Goal: Task Accomplishment & Management: Use online tool/utility

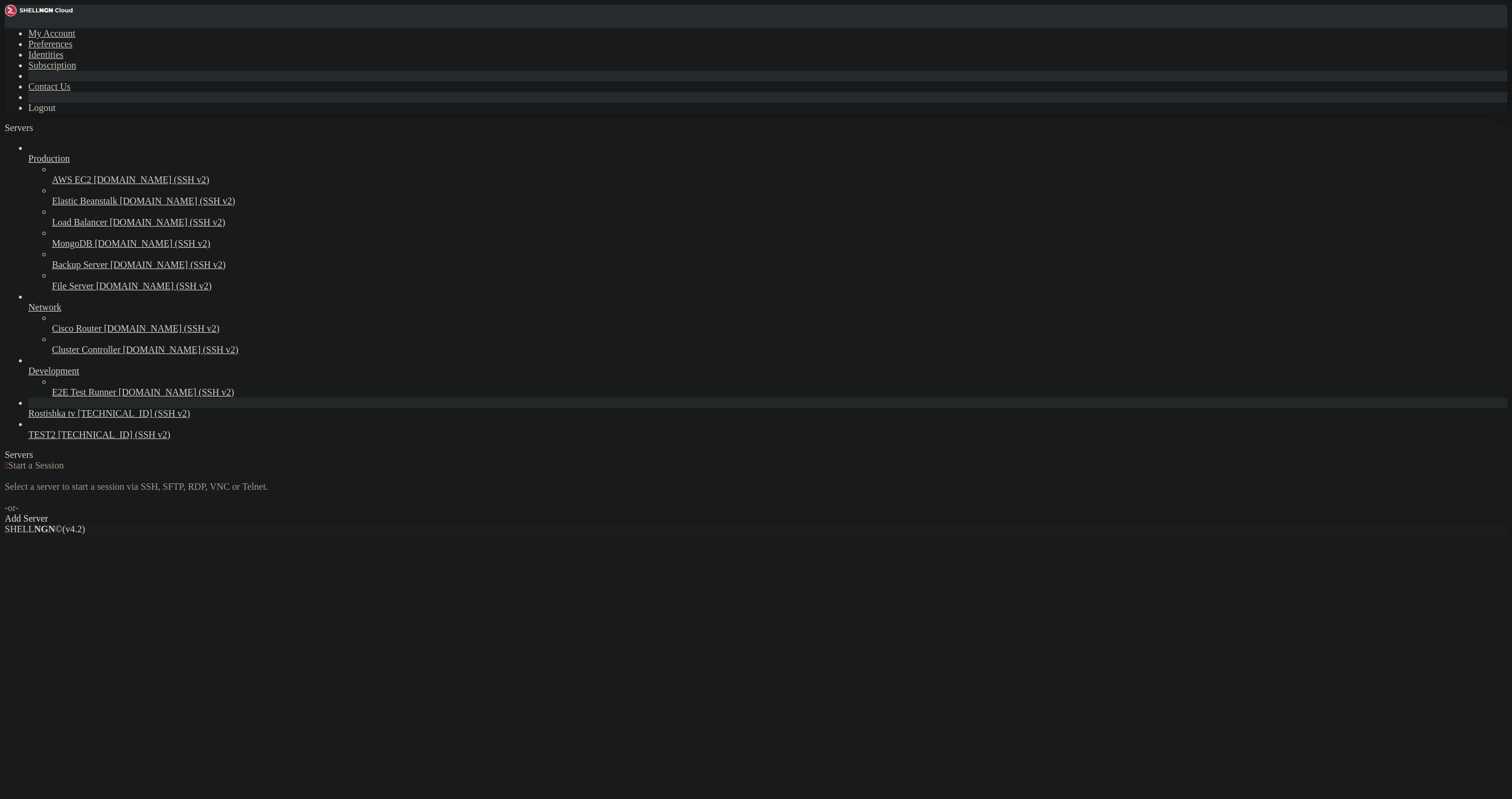
click at [841, 514] on link "Add Server" at bounding box center [756, 518] width 1502 height 10
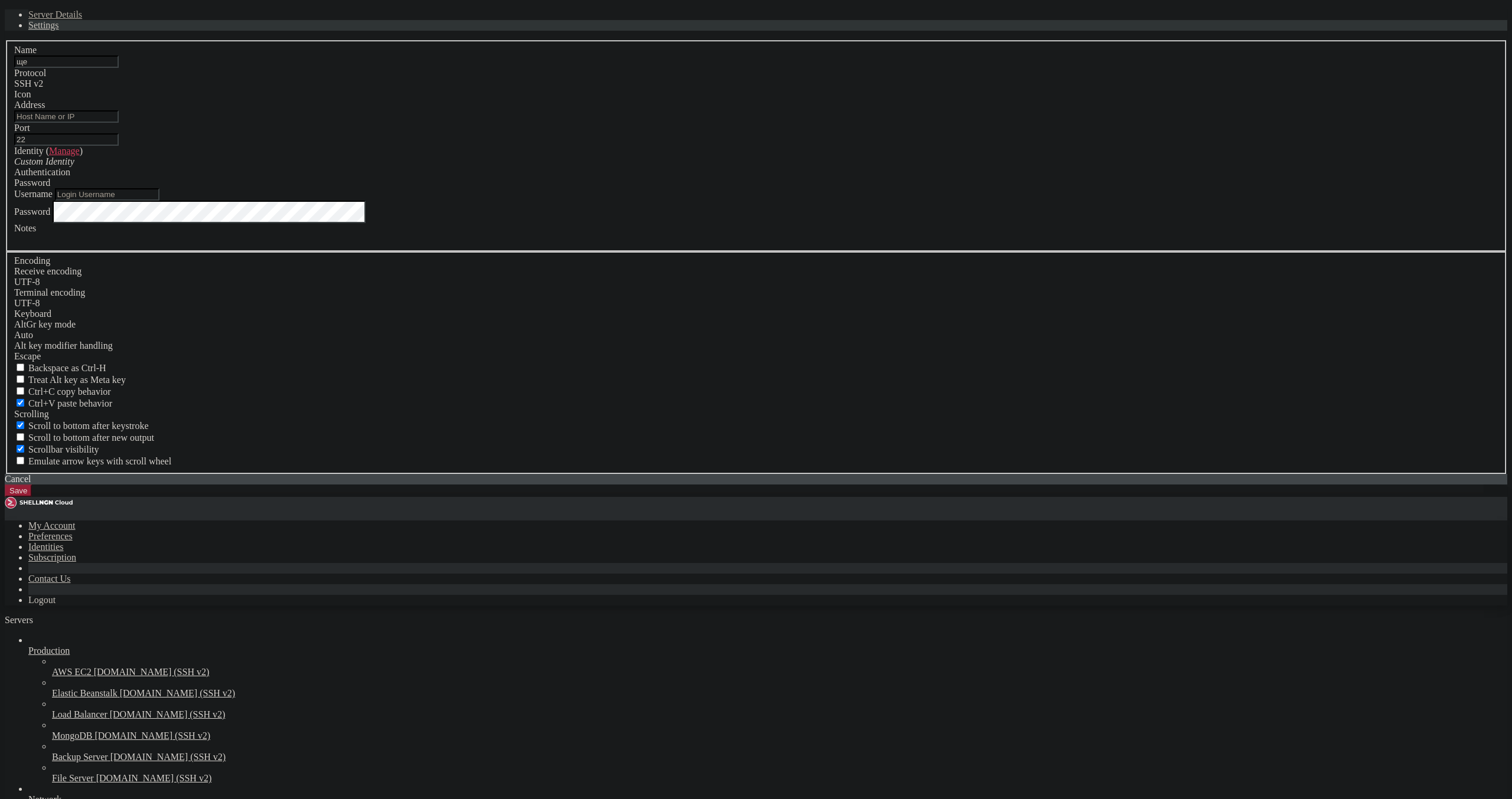
type input "щ"
type input "otec"
paste input "[URL][TECHNICAL_ID]"
drag, startPoint x: 635, startPoint y: 338, endPoint x: 350, endPoint y: 270, distance: 293.0
click at [119, 123] on input "[URL][TECHNICAL_ID]" at bounding box center [67, 117] width 105 height 12
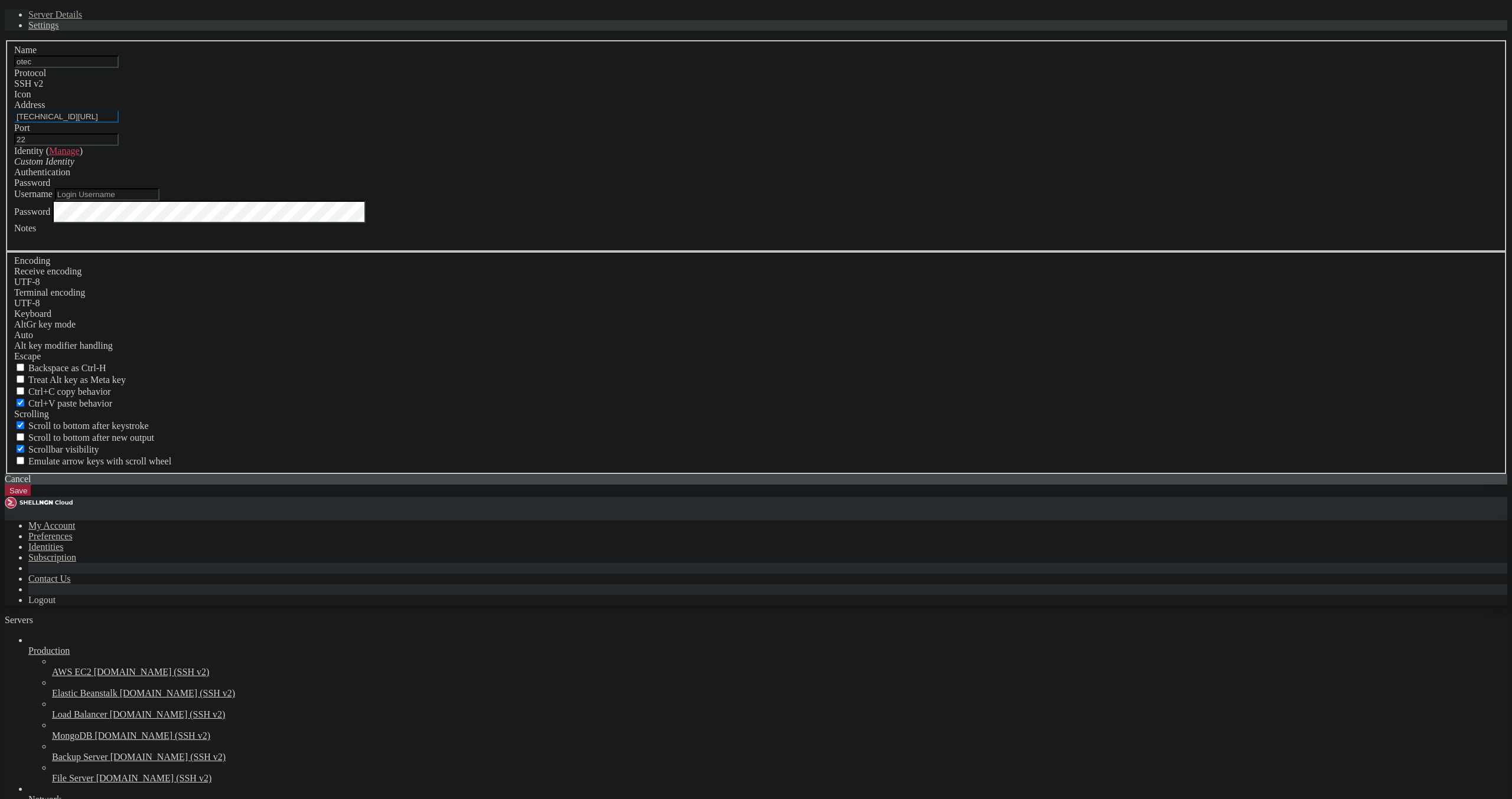
click at [119, 123] on input "[TECHNICAL_ID][URL]" at bounding box center [67, 117] width 105 height 12
type input "[TECHNICAL_ID]"
click at [159, 201] on input "Username" at bounding box center [108, 194] width 105 height 12
type input "root"
click at [32, 497] on button "Save" at bounding box center [18, 491] width 27 height 12
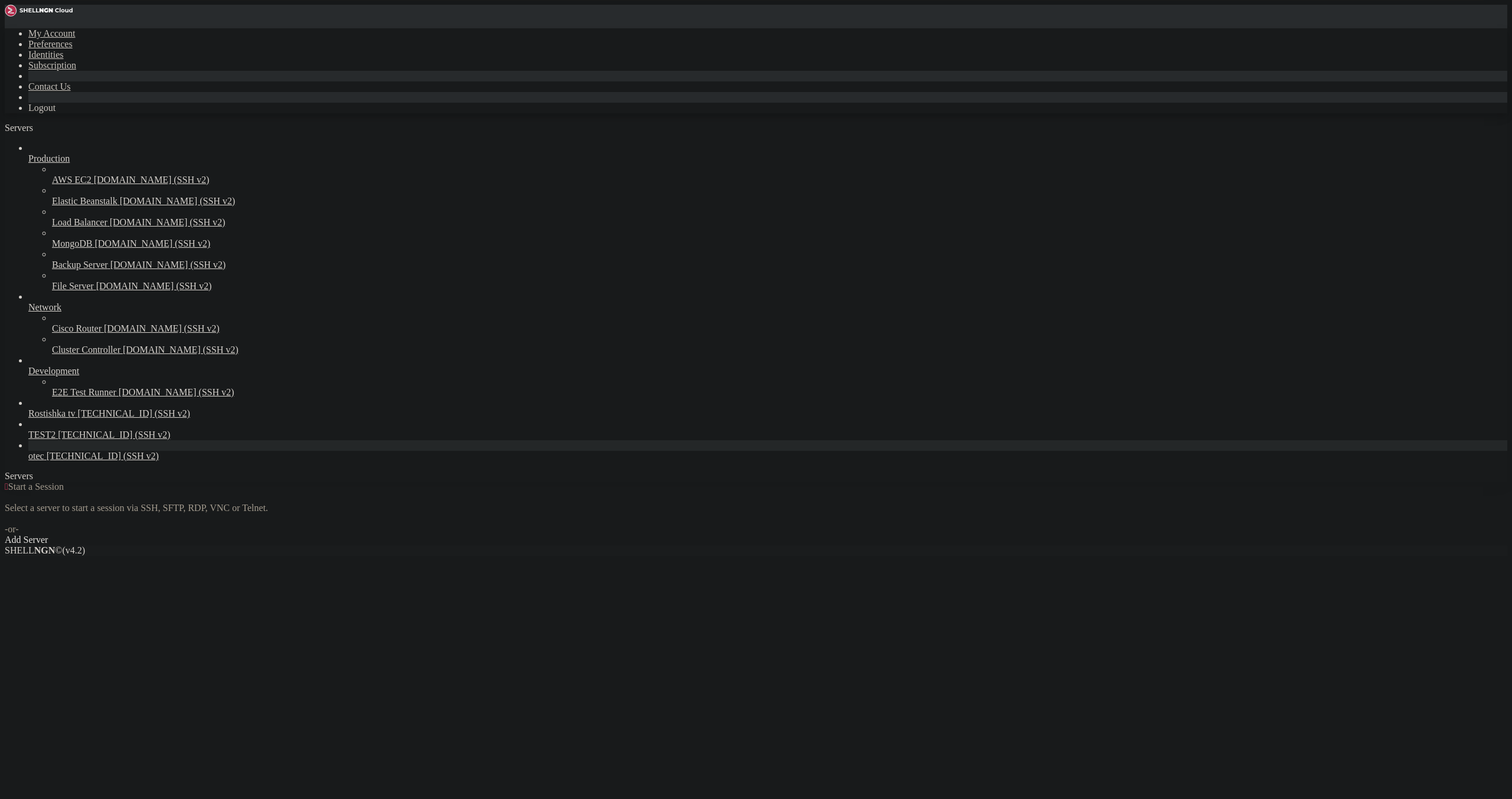
click at [44, 461] on span "otec" at bounding box center [36, 456] width 16 height 10
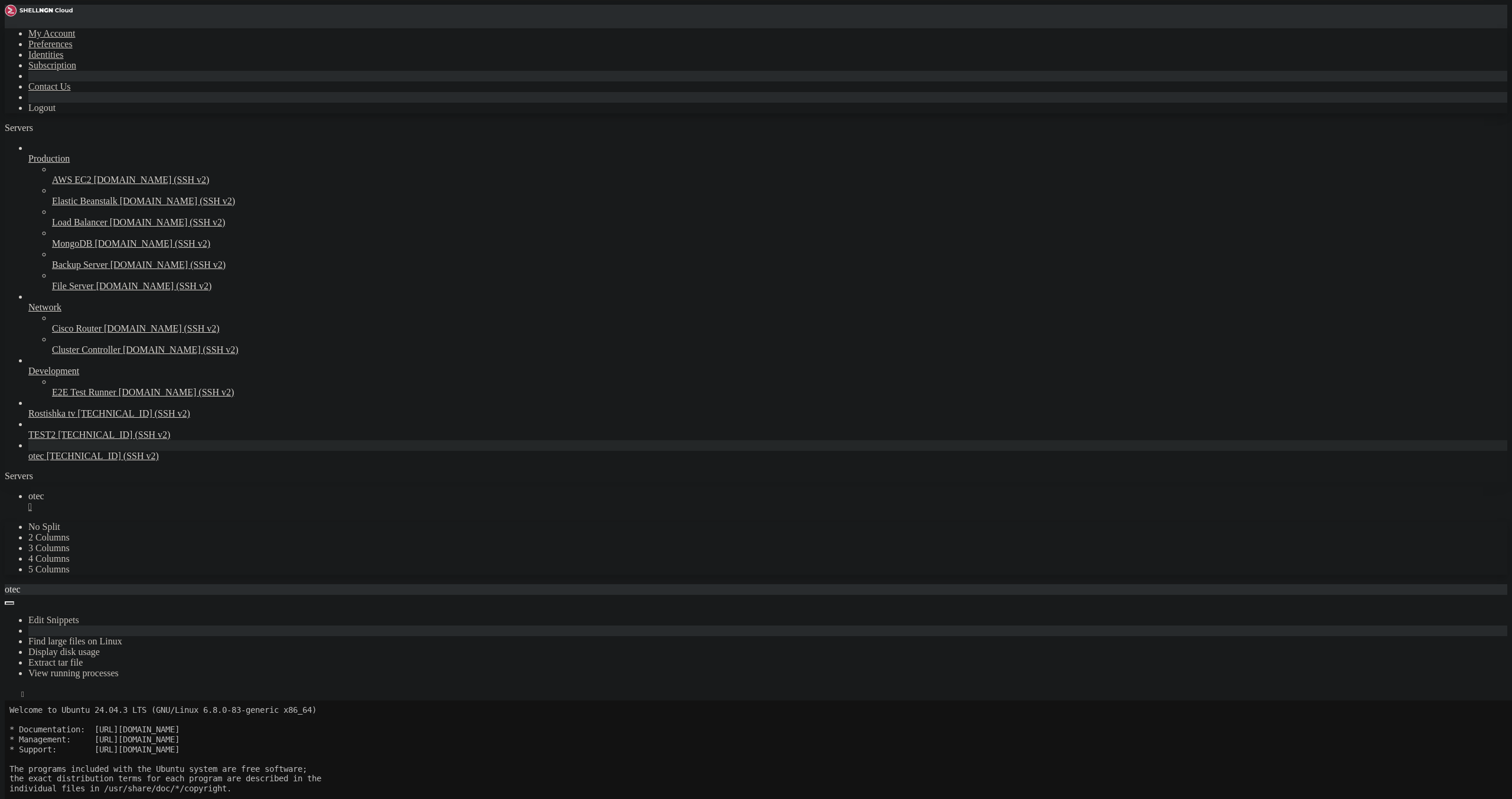
drag, startPoint x: 253, startPoint y: 900, endPoint x: 252, endPoint y: 909, distance: 9.1
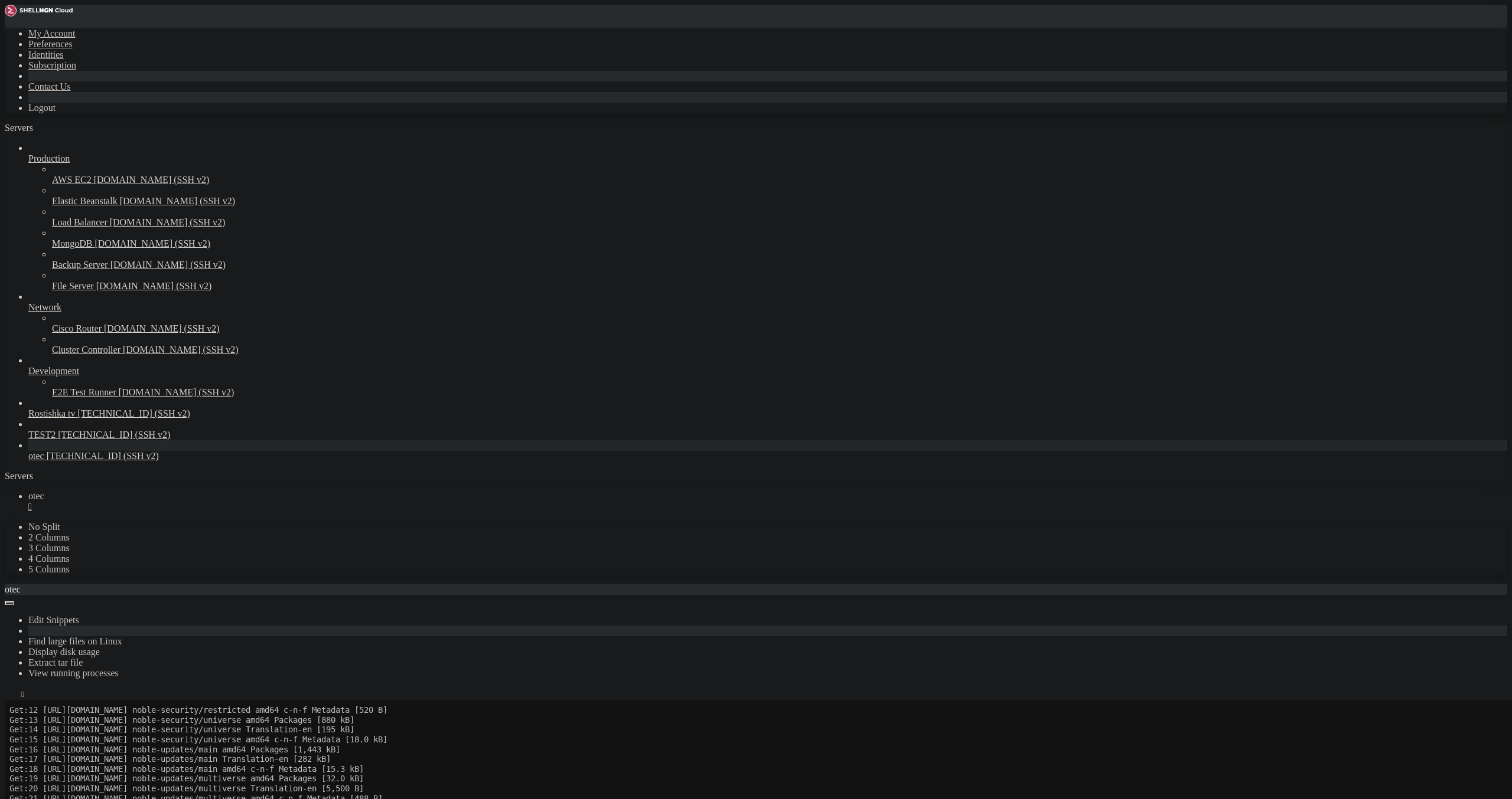
scroll to position [383, 0]
drag, startPoint x: 63, startPoint y: 1243, endPoint x: 68, endPoint y: 1248, distance: 7.1
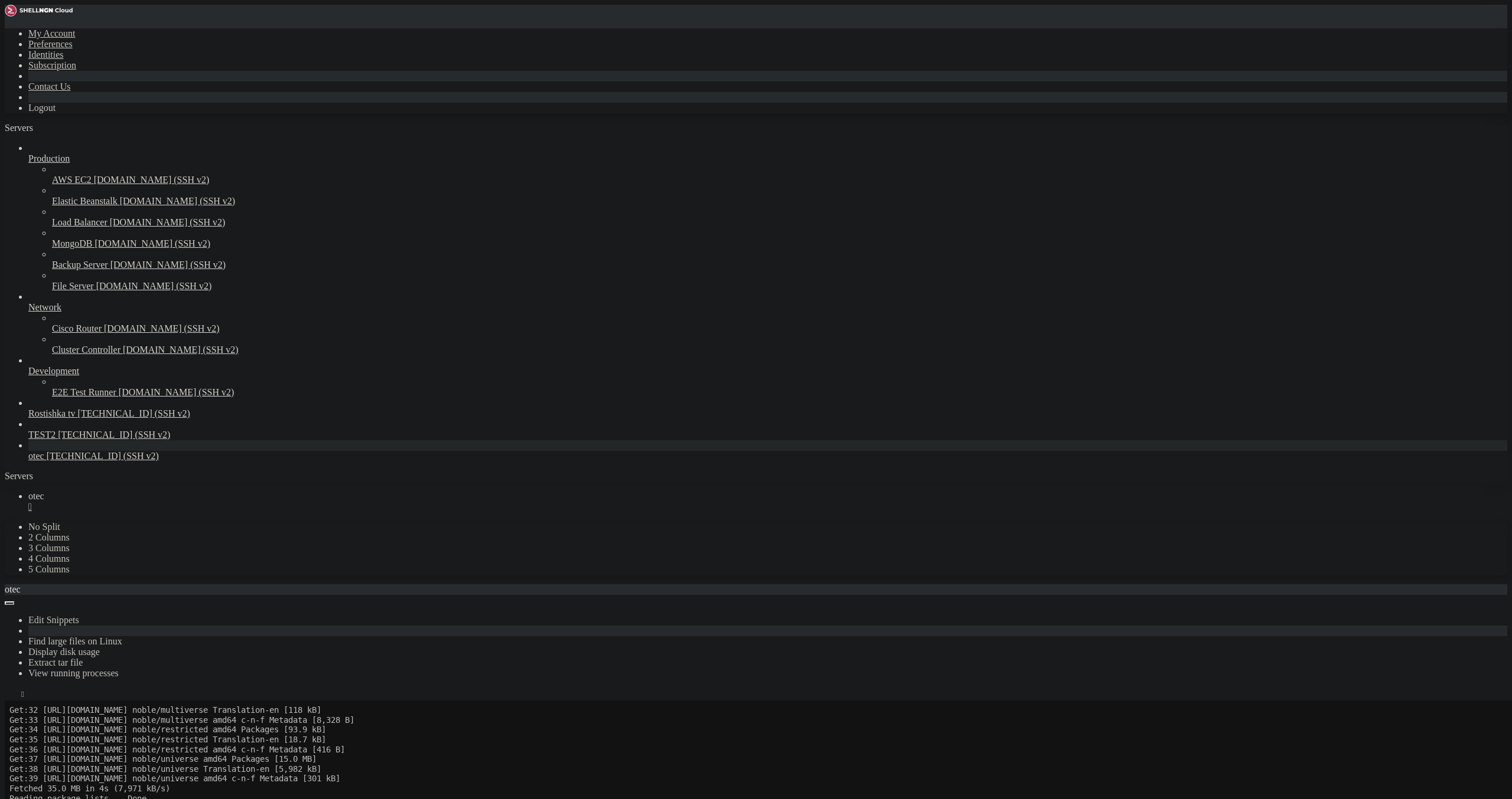
scroll to position [462, 0]
drag, startPoint x: 577, startPoint y: 1339, endPoint x: 568, endPoint y: 1330, distance: 12.7
drag, startPoint x: 524, startPoint y: 1293, endPoint x: 493, endPoint y: 1262, distance: 43.8
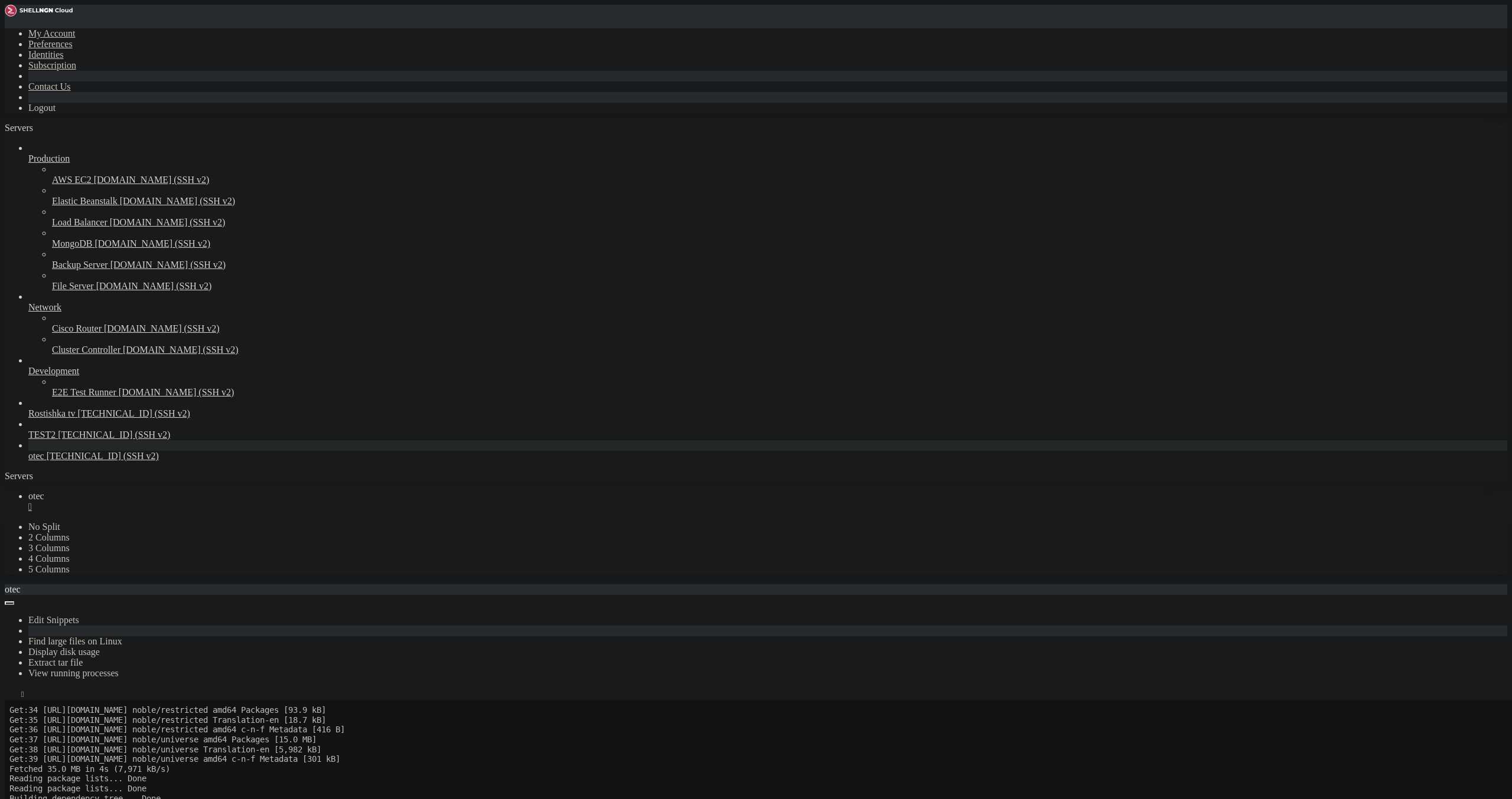
drag, startPoint x: 381, startPoint y: 1232, endPoint x: 361, endPoint y: 1210, distance: 29.7
drag, startPoint x: 30, startPoint y: 1147, endPoint x: -17, endPoint y: 1137, distance: 48.1
drag, startPoint x: 590, startPoint y: 1049, endPoint x: 443, endPoint y: 991, distance: 158.0
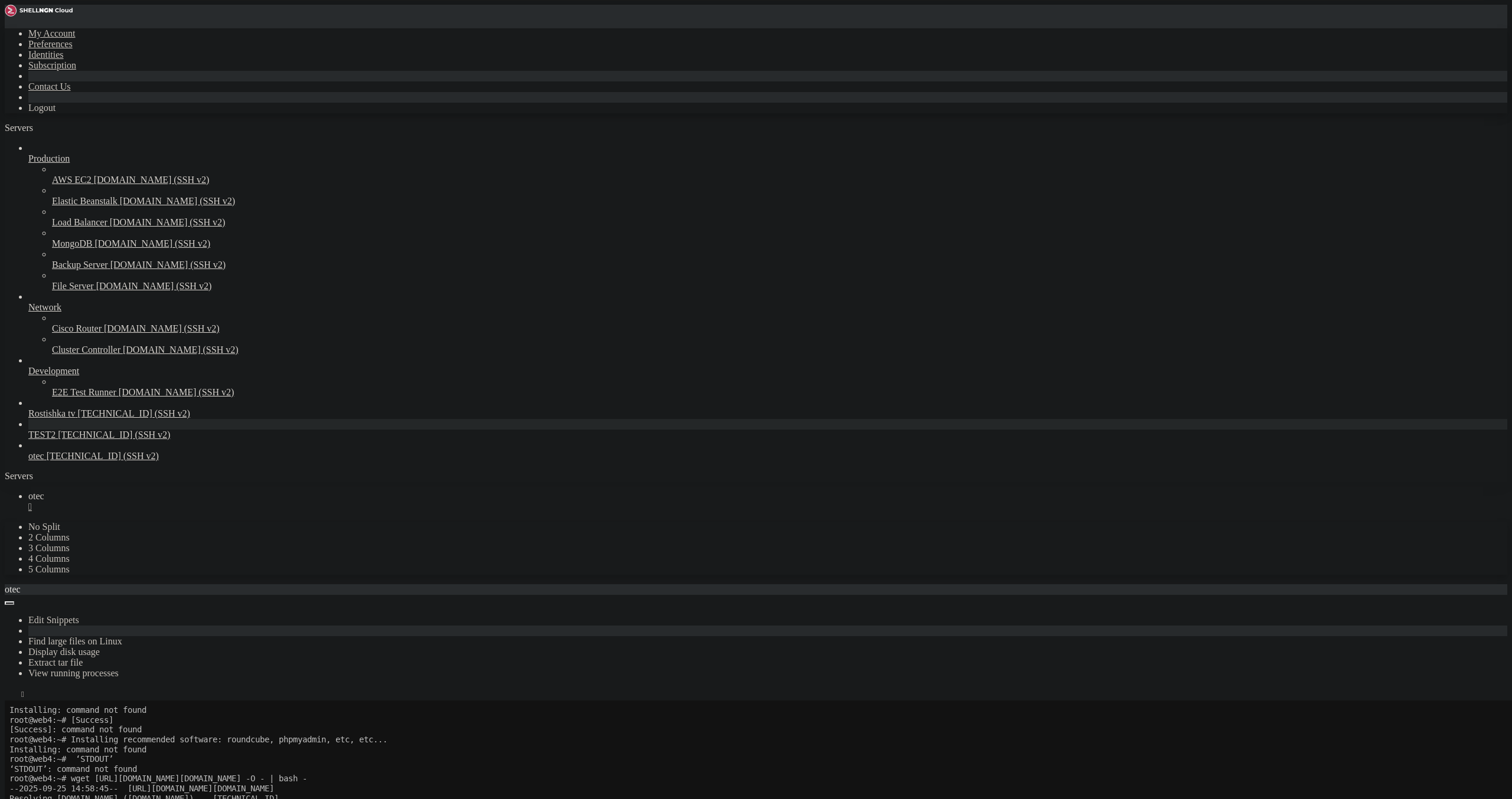
scroll to position [2494, 0]
